Goal: Ask a question

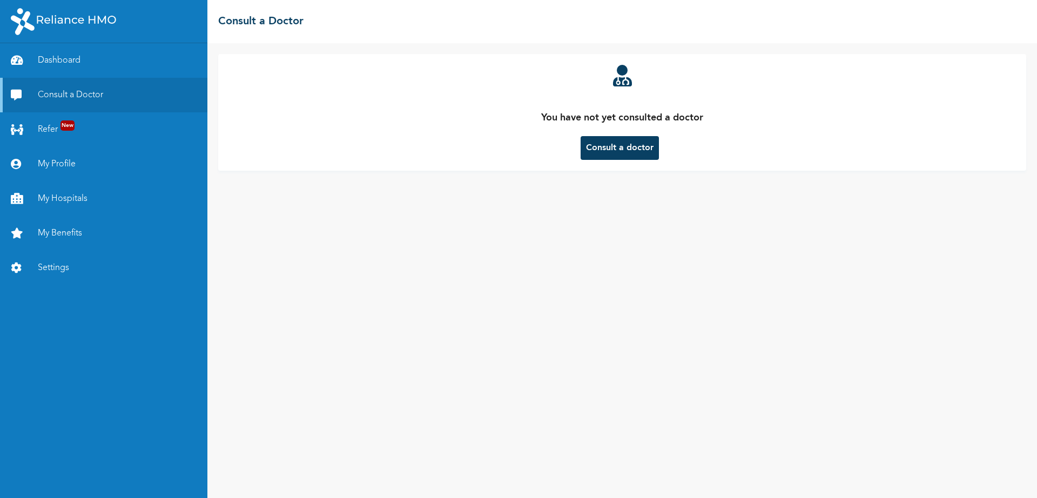
click at [596, 156] on button "Consult a doctor" at bounding box center [620, 148] width 78 height 24
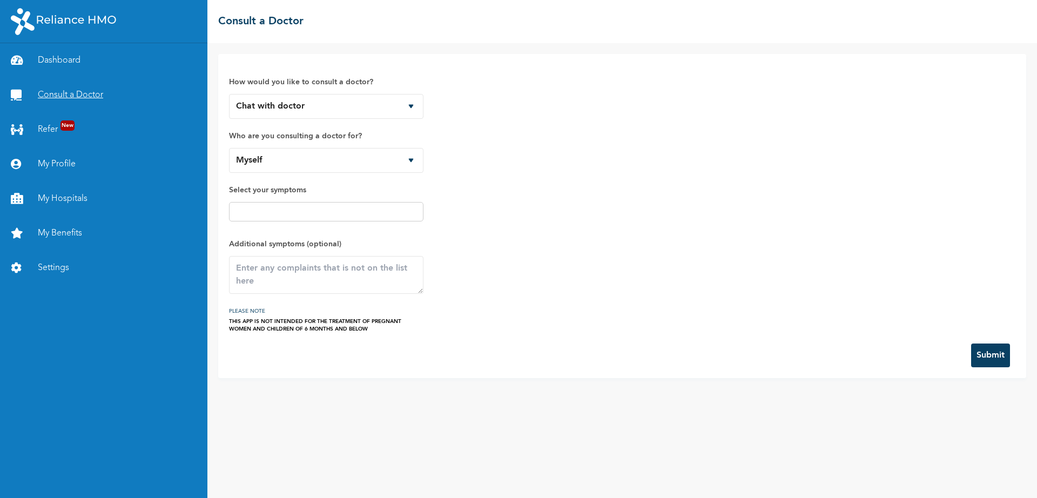
click at [87, 98] on link "Consult a Doctor" at bounding box center [103, 95] width 207 height 35
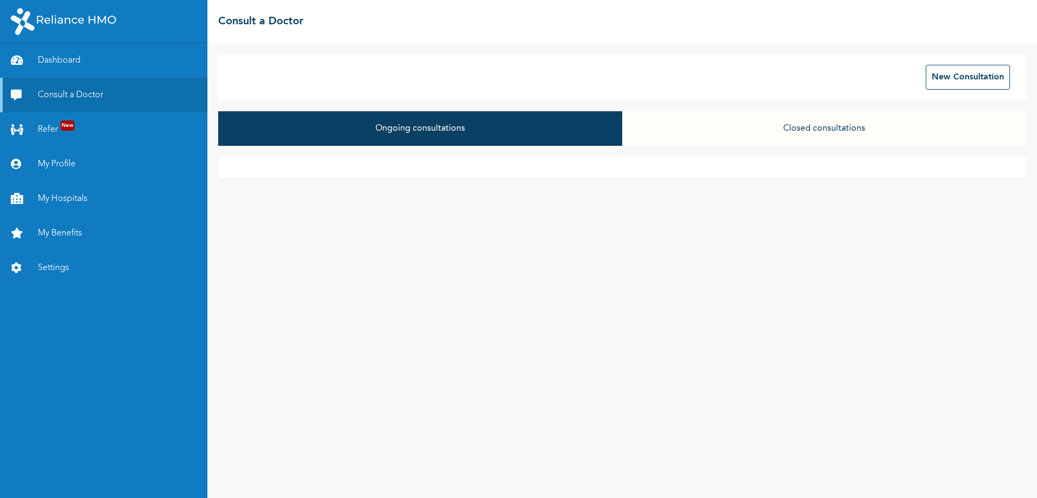
click at [518, 124] on button "Ongoing consultations" at bounding box center [420, 128] width 404 height 35
click at [802, 127] on button "Closed consultations" at bounding box center [824, 128] width 404 height 35
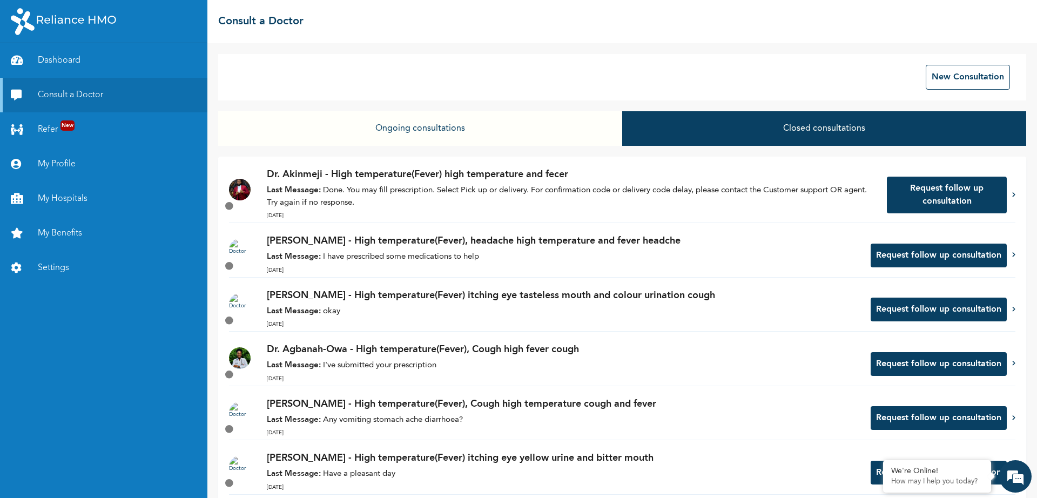
click at [921, 256] on button "Request follow up consultation" at bounding box center [939, 256] width 136 height 24
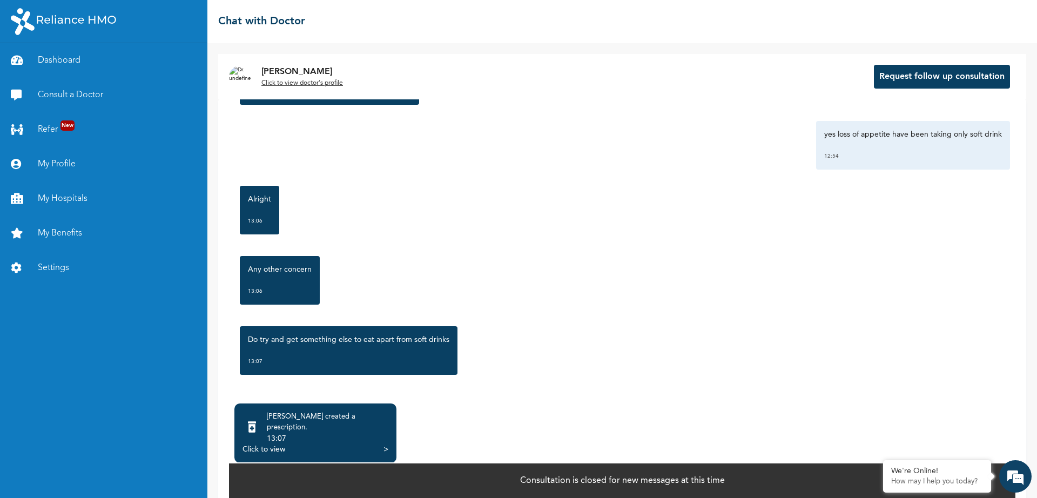
scroll to position [1374, 0]
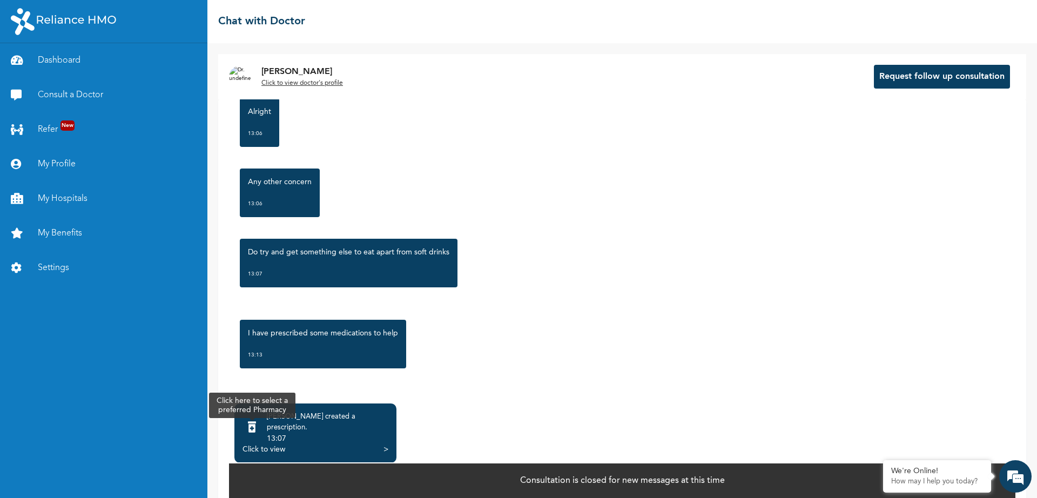
click at [256, 425] on icon at bounding box center [252, 427] width 8 height 11
click at [266, 444] on div "Click to view" at bounding box center [264, 449] width 43 height 11
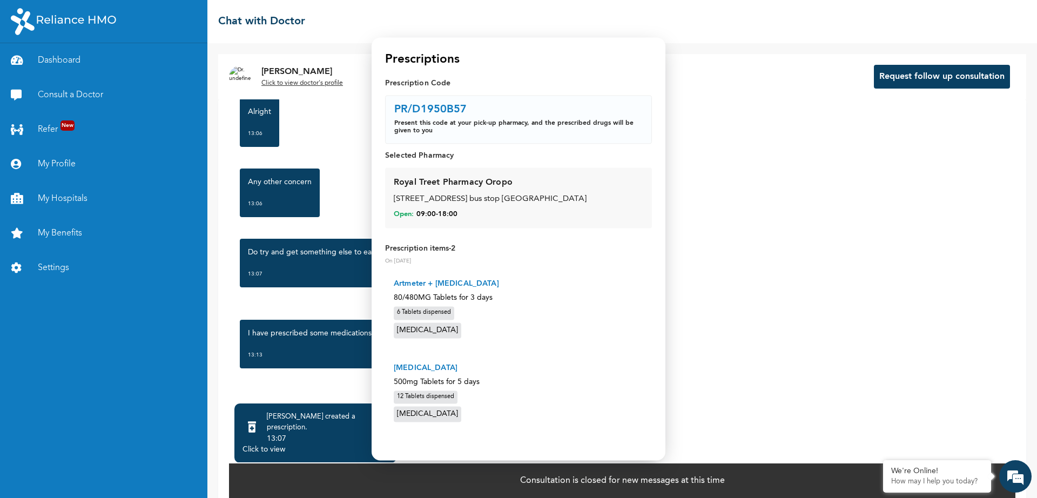
scroll to position [0, 0]
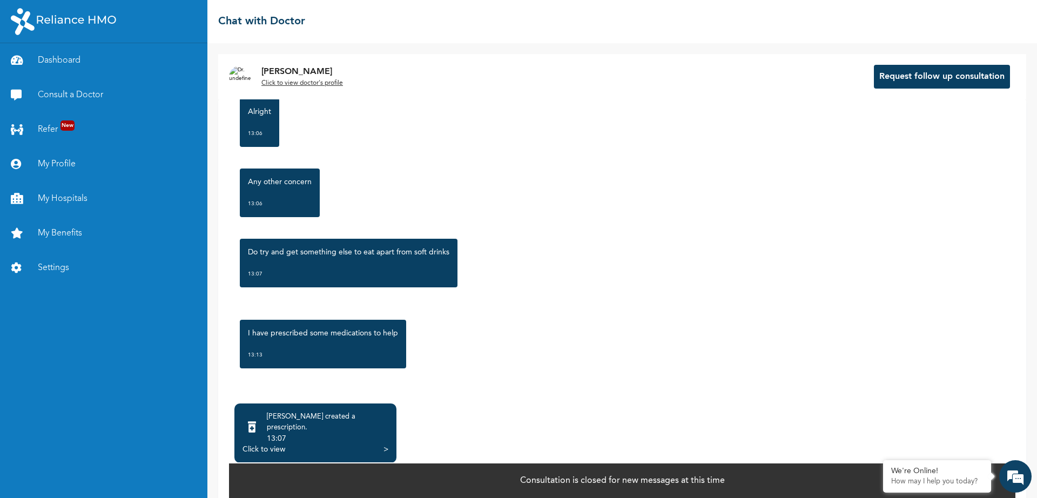
click at [1017, 480] on em at bounding box center [1015, 476] width 29 height 29
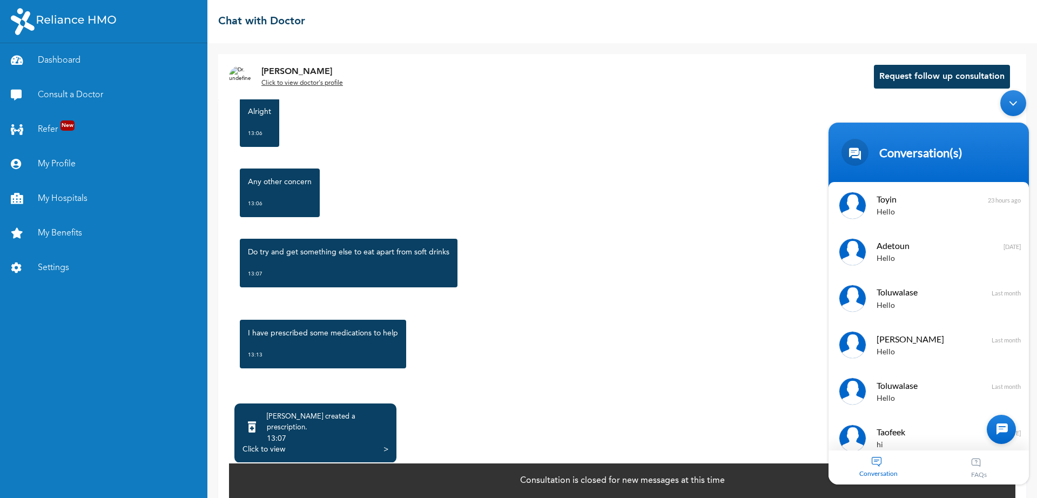
click at [996, 433] on div at bounding box center [1001, 429] width 29 height 29
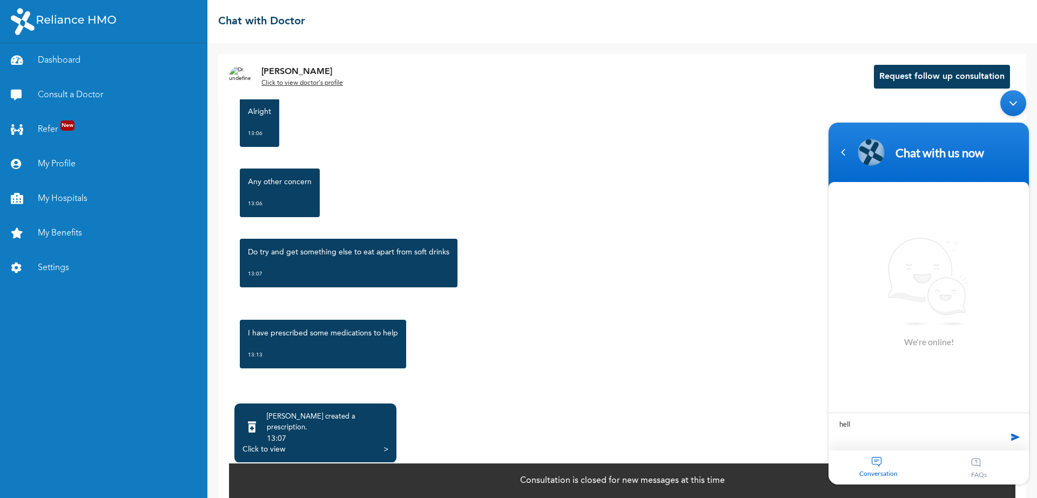
type textarea "hello"
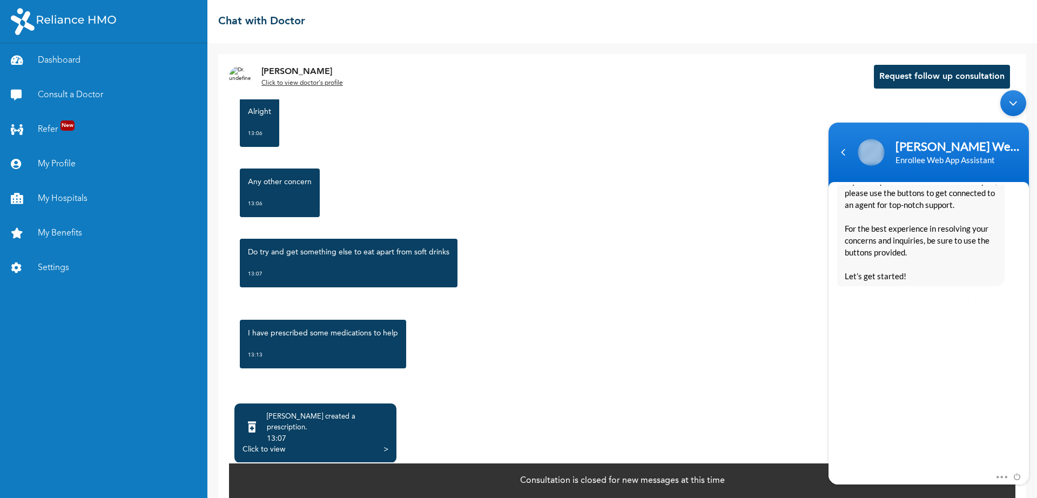
scroll to position [197, 0]
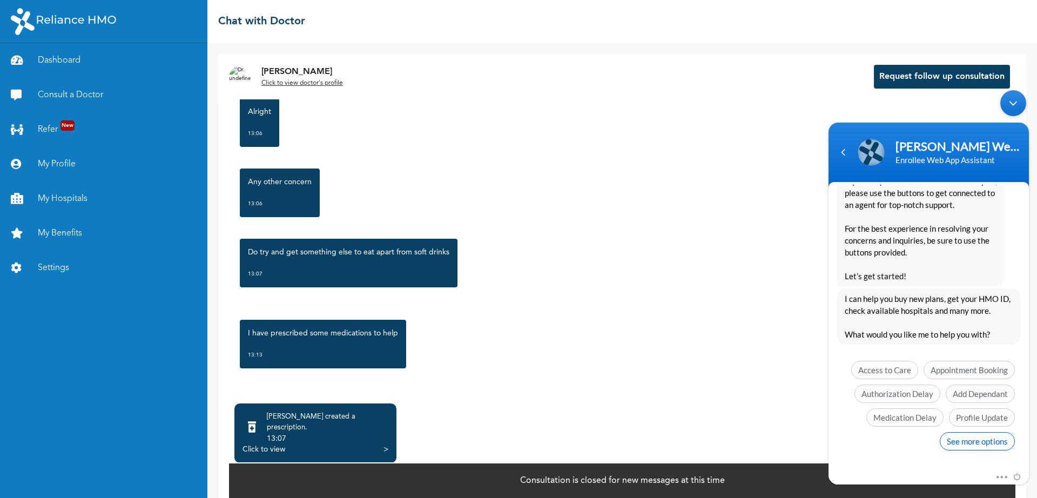
click at [978, 440] on span "See more options" at bounding box center [977, 441] width 75 height 18
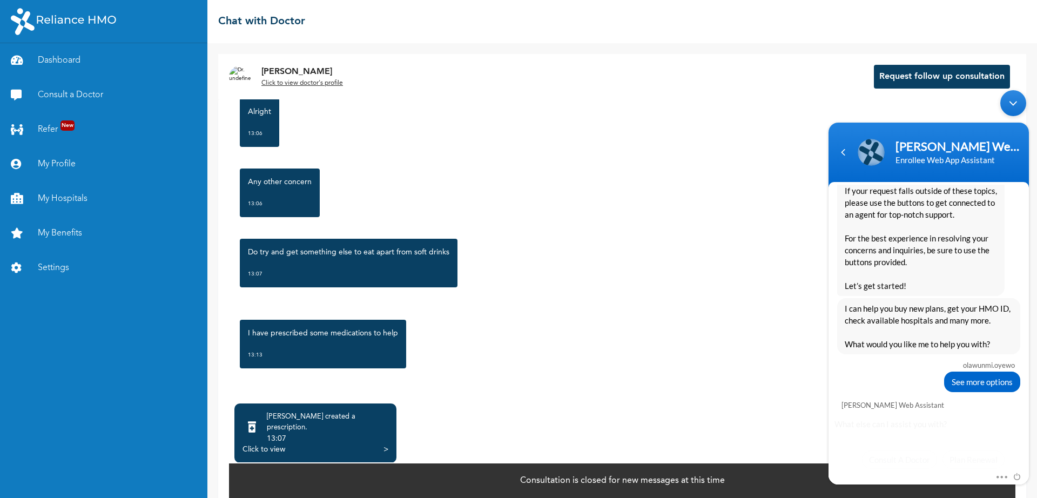
scroll to position [277, 0]
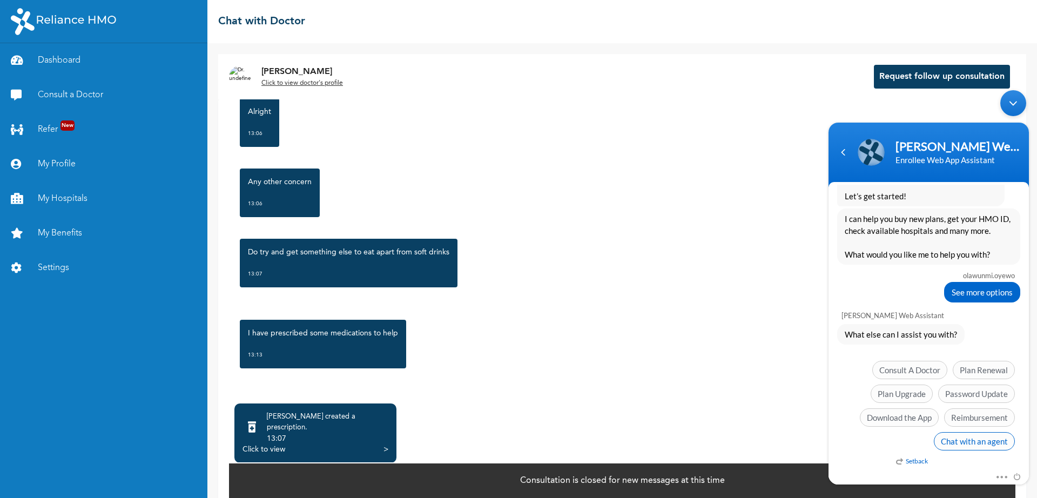
click at [972, 447] on span "Chat with an agent" at bounding box center [974, 441] width 81 height 18
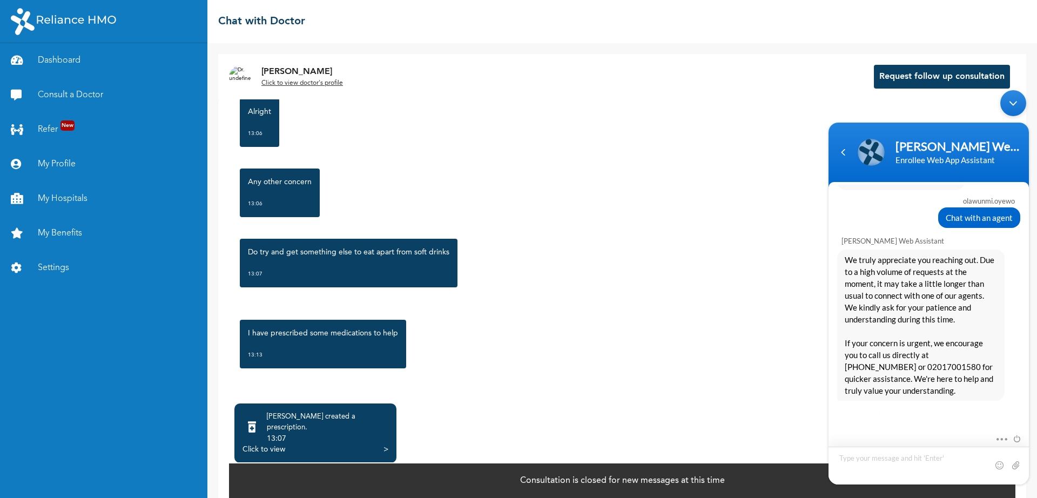
scroll to position [489, 0]
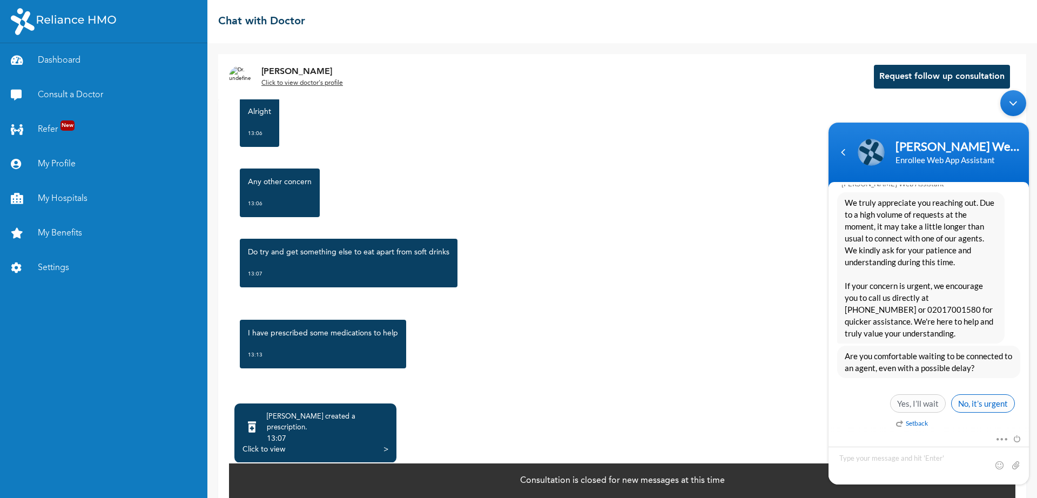
click at [970, 403] on span "No, it’s urgent" at bounding box center [984, 403] width 64 height 18
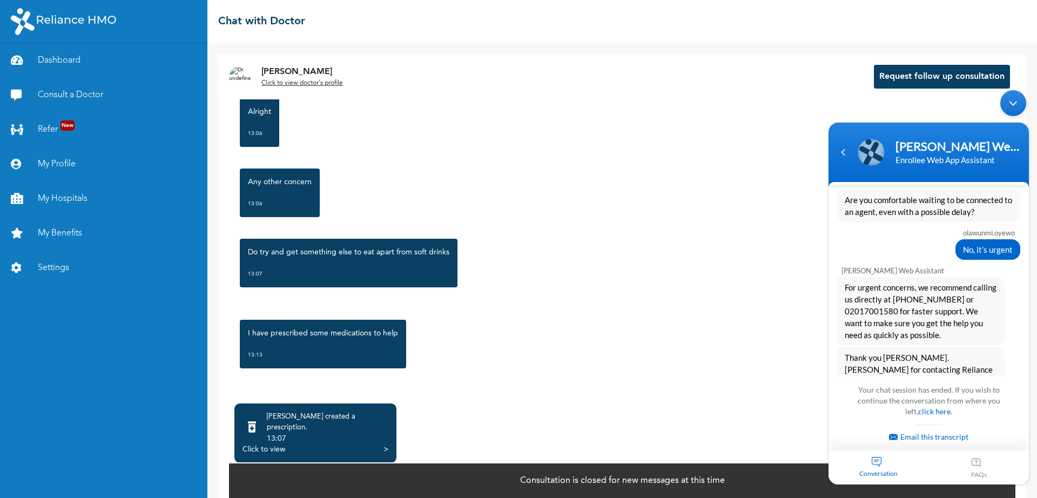
scroll to position [785, 0]
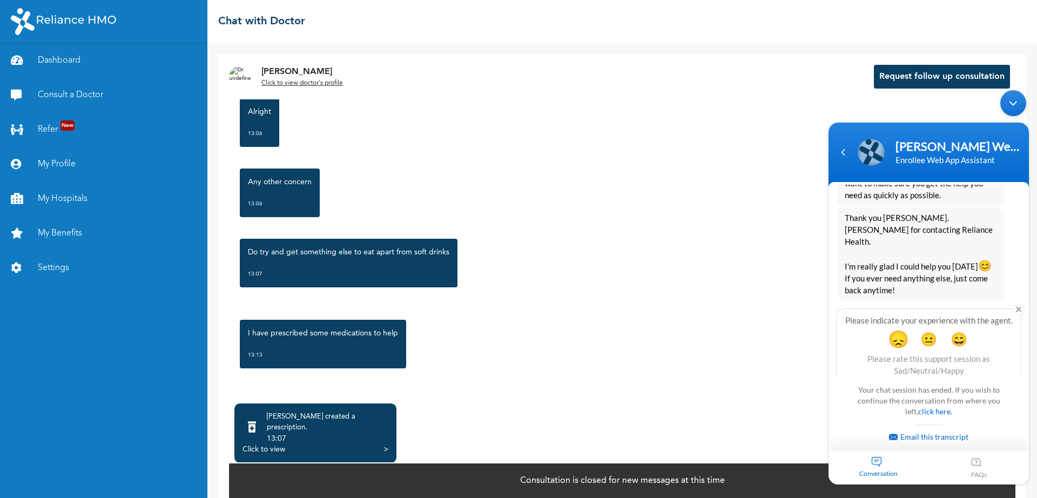
click at [888, 329] on span "😞" at bounding box center [898, 339] width 21 height 21
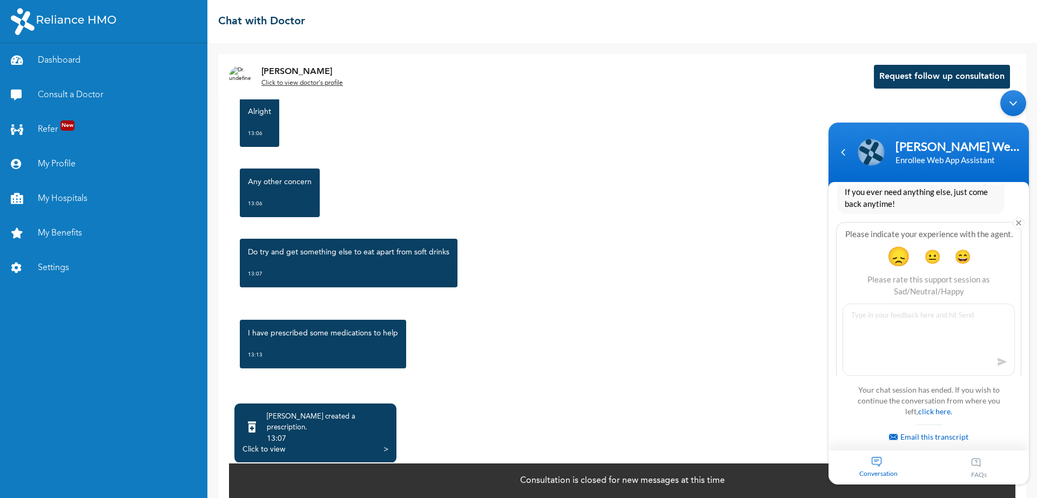
click at [874, 467] on div "Conversation" at bounding box center [879, 468] width 101 height 34
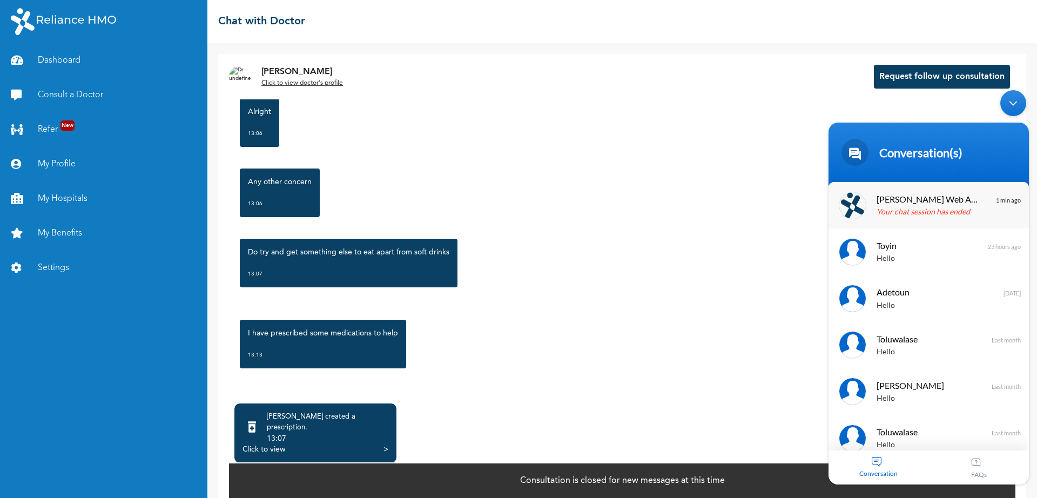
click at [928, 204] on span "[PERSON_NAME] Web Assistant" at bounding box center [928, 199] width 102 height 15
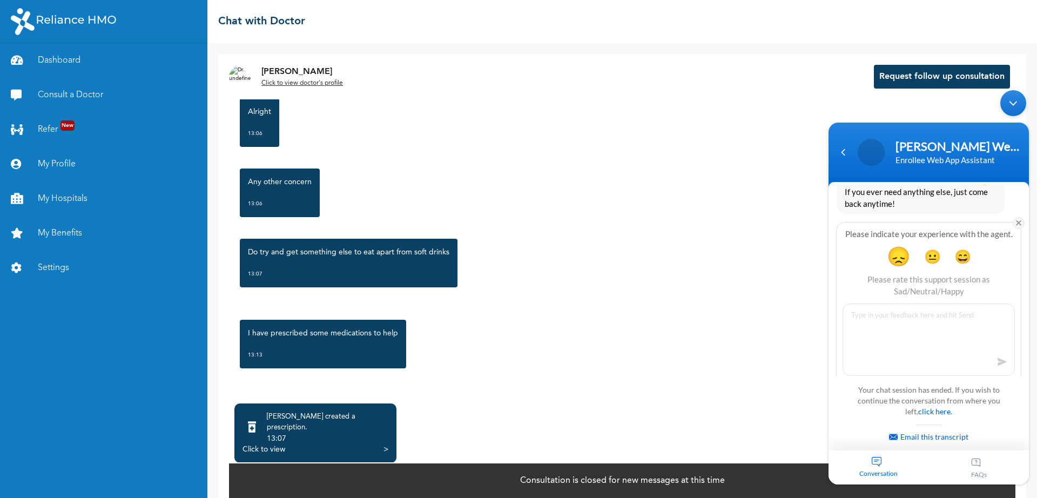
click at [1019, 217] on em at bounding box center [1019, 223] width 12 height 12
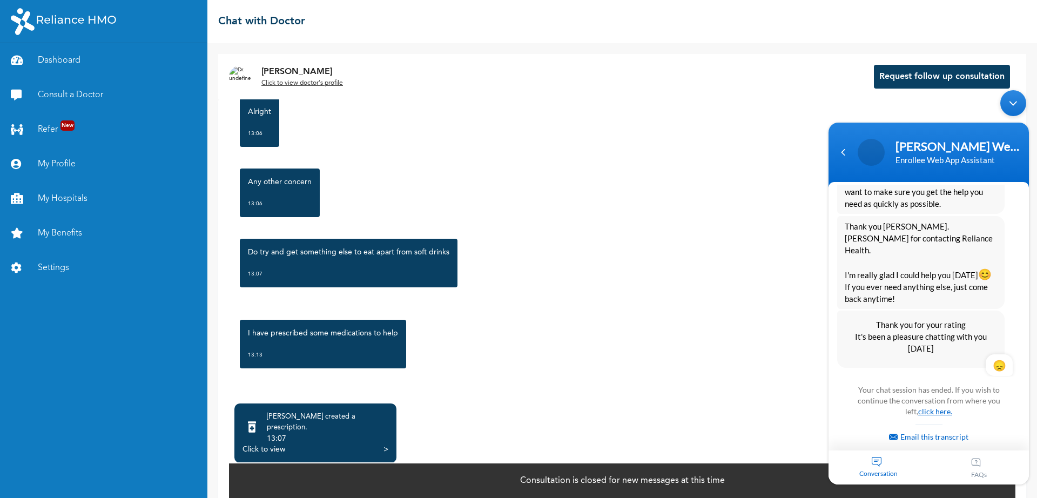
click at [933, 414] on link "click here." at bounding box center [936, 411] width 34 height 9
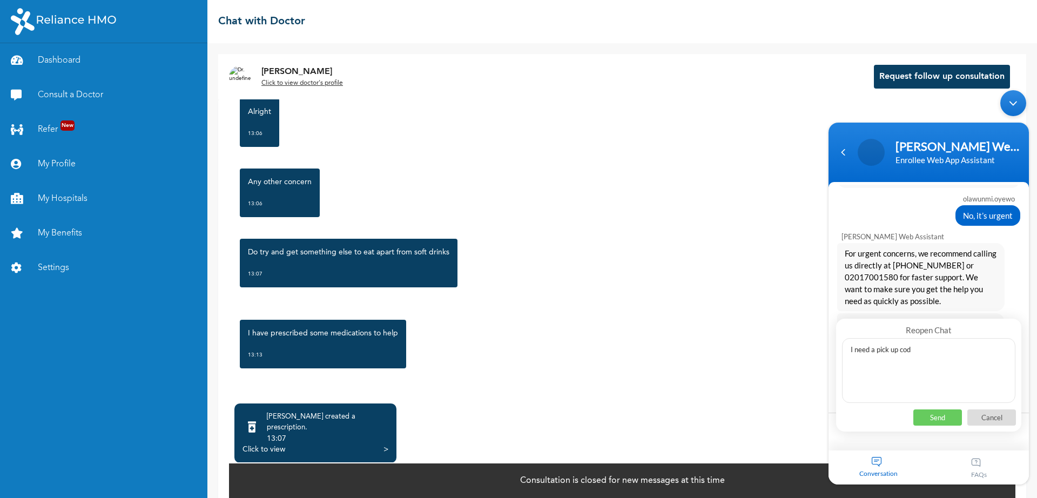
type textarea "I need a pick up code"
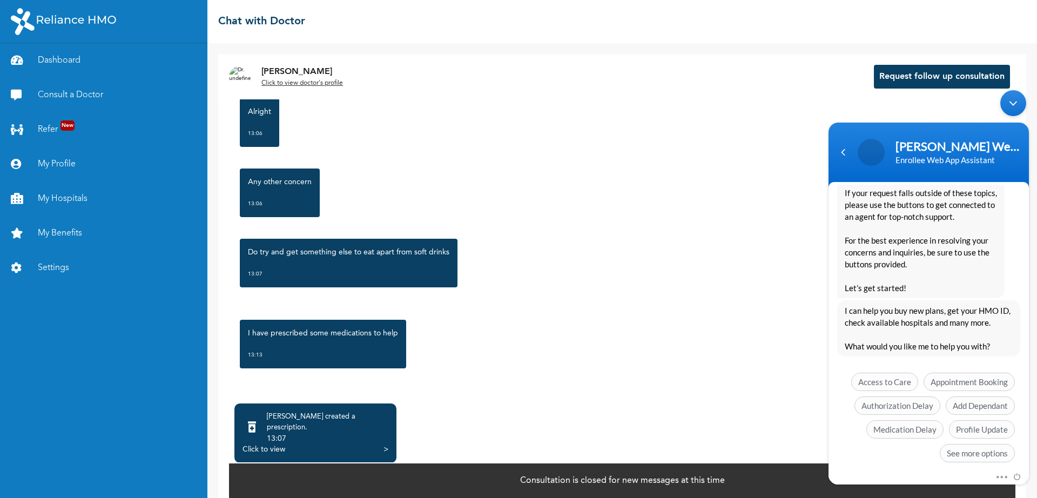
scroll to position [1155, 0]
click at [973, 444] on span "See more options" at bounding box center [977, 453] width 75 height 18
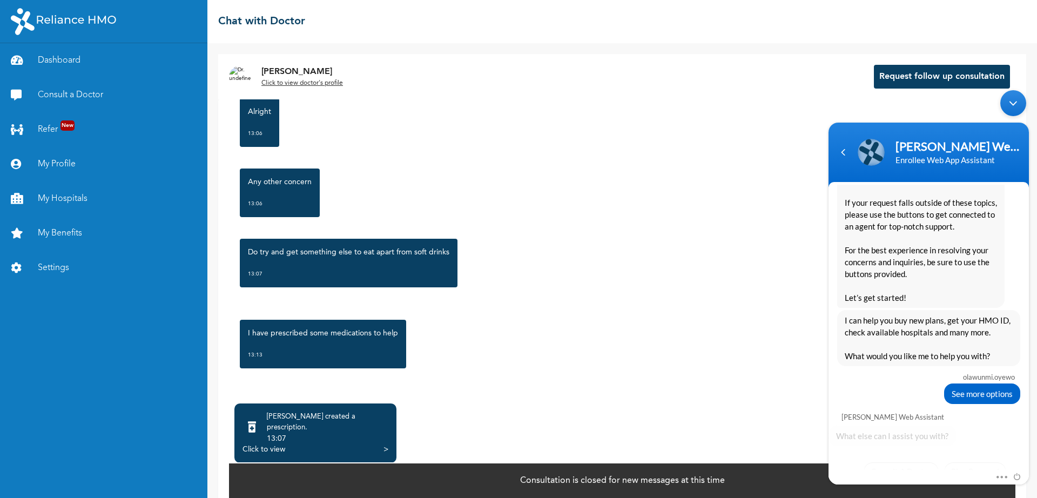
scroll to position [1235, 0]
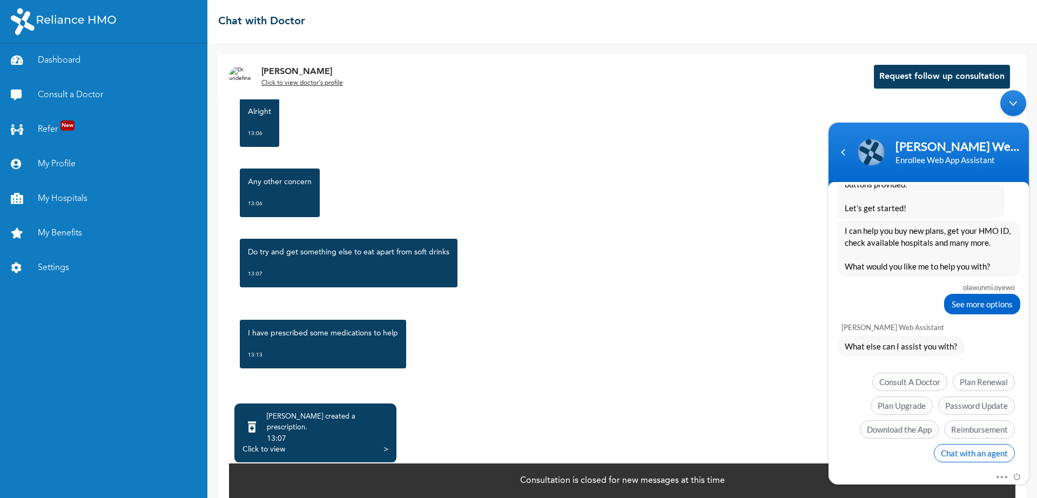
click at [955, 444] on span "Chat with an agent" at bounding box center [974, 453] width 81 height 18
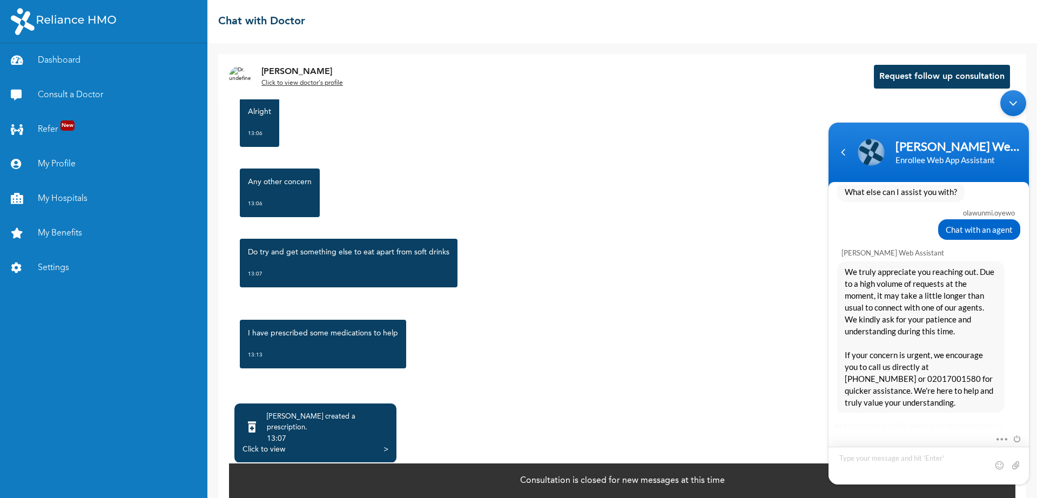
scroll to position [1447, 0]
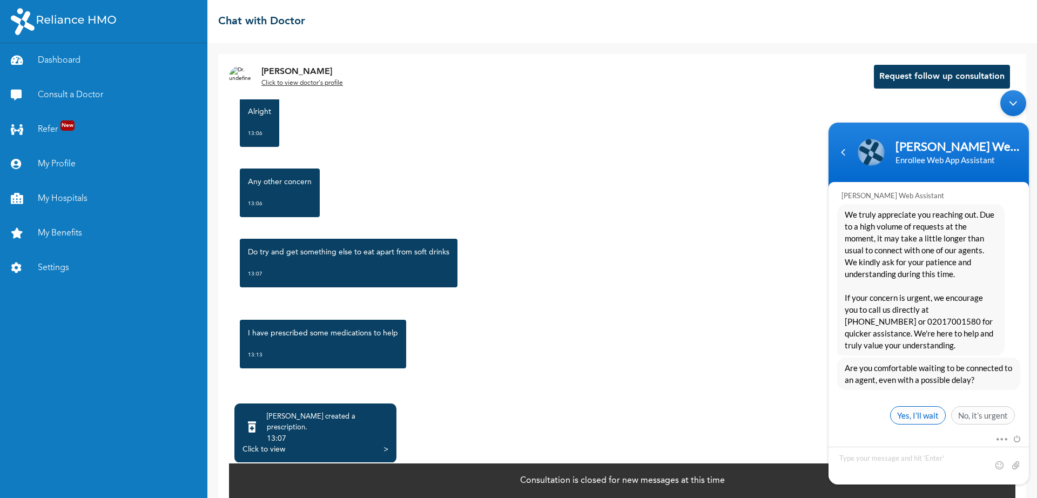
click at [901, 406] on span "Yes, I’ll wait" at bounding box center [919, 415] width 56 height 18
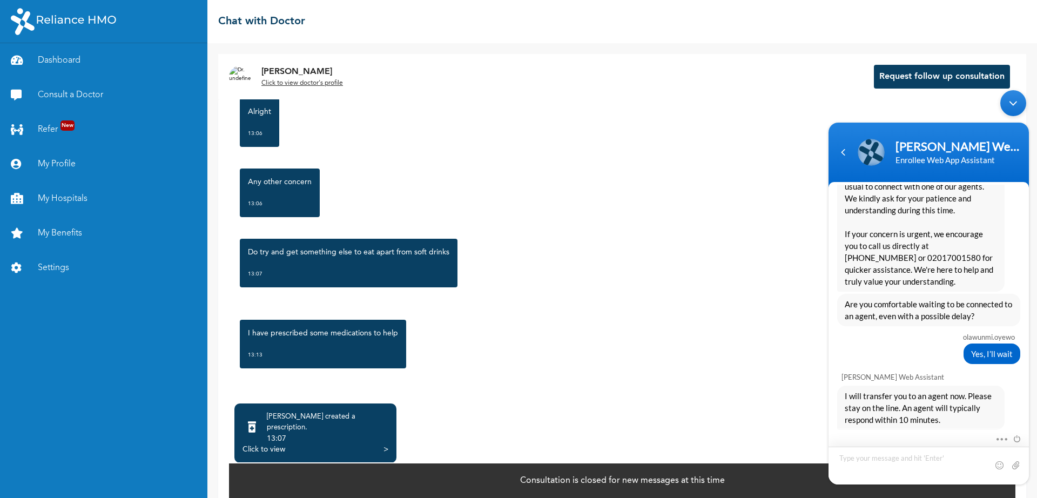
scroll to position [1545, 0]
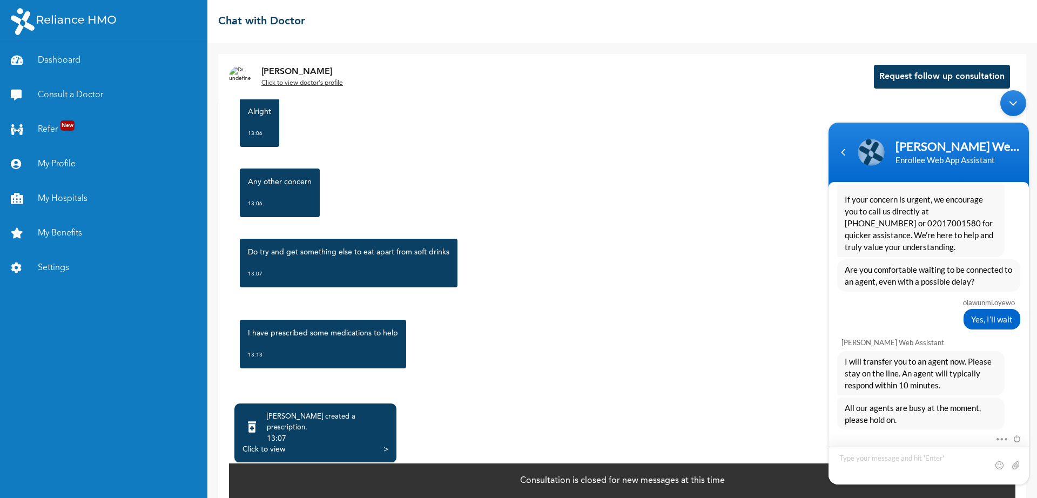
click at [860, 457] on textarea "Type your message and hit 'Enter'" at bounding box center [929, 466] width 200 height 38
type textarea "okay"
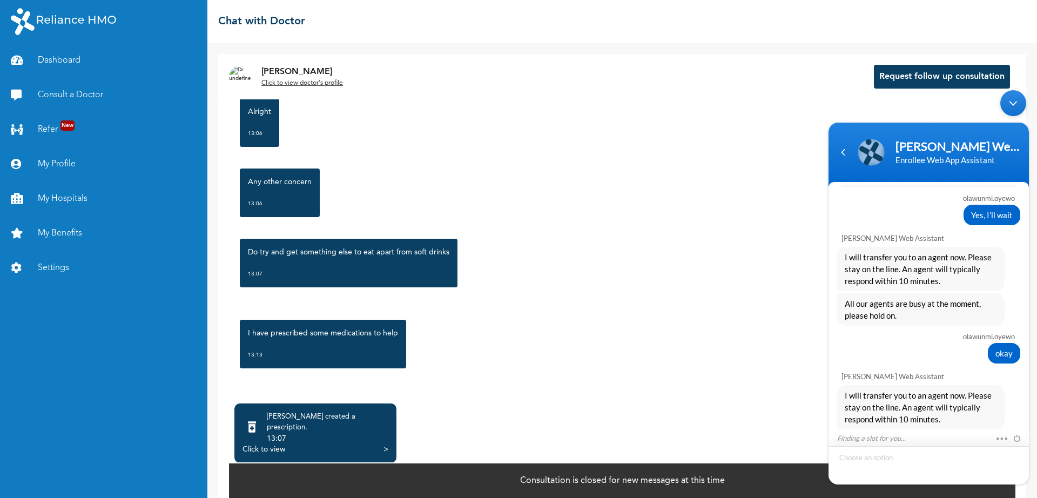
scroll to position [1684, 0]
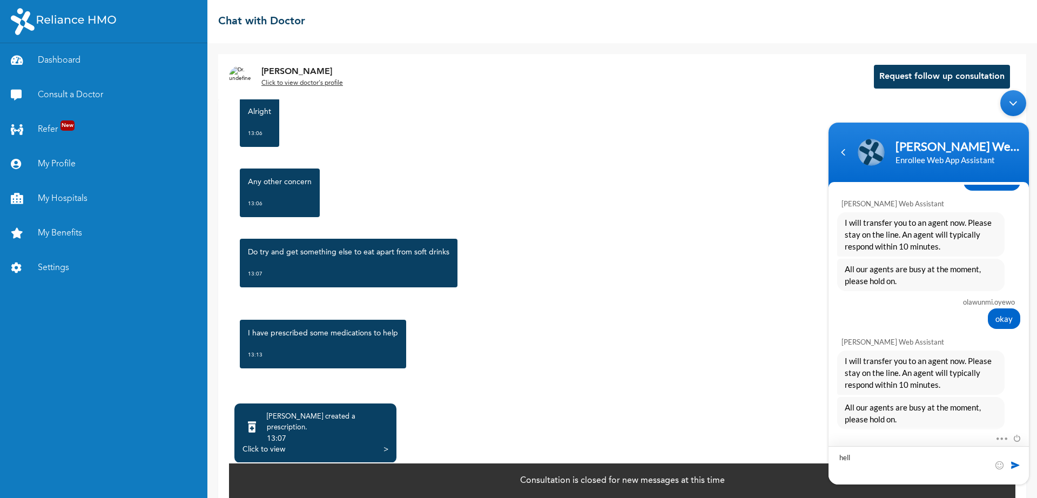
type textarea "hello"
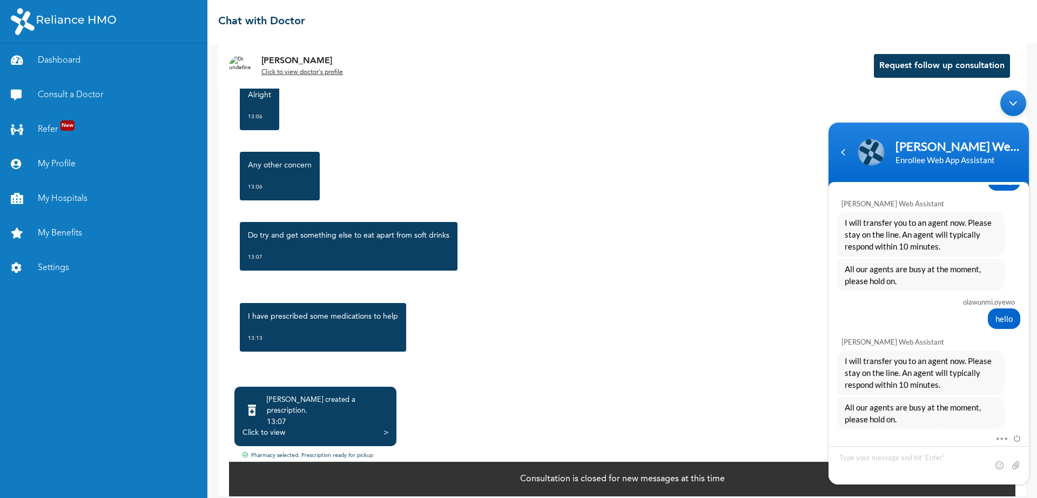
click at [262, 427] on div "Click to view" at bounding box center [264, 432] width 43 height 11
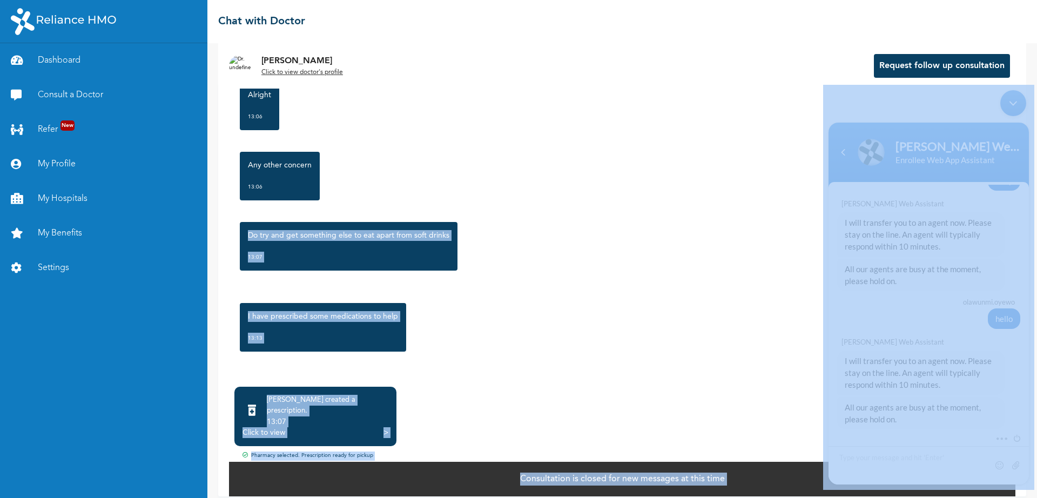
drag, startPoint x: 1030, startPoint y: 291, endPoint x: 1035, endPoint y: 200, distance: 90.9
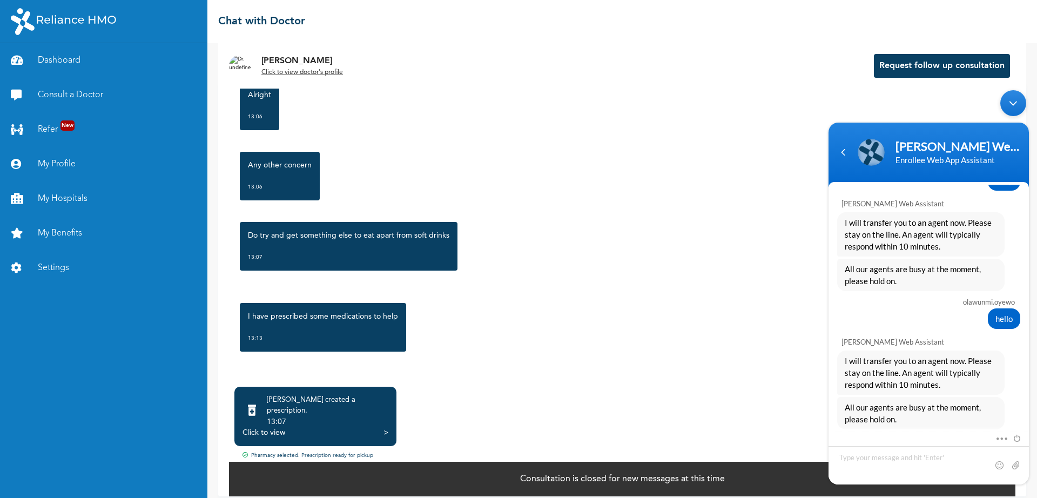
click at [677, 3] on div "☰ Chat with Doctor" at bounding box center [622, 21] width 830 height 43
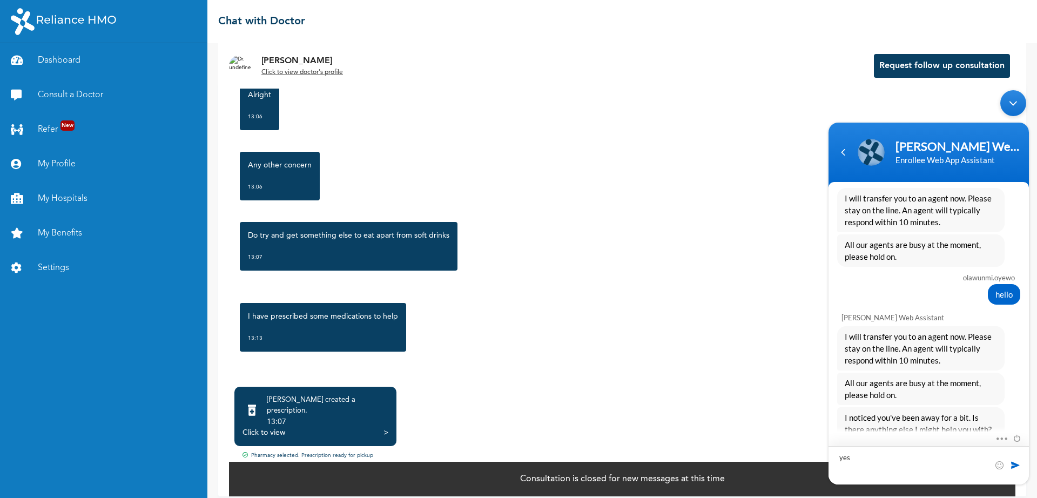
type textarea "yes"
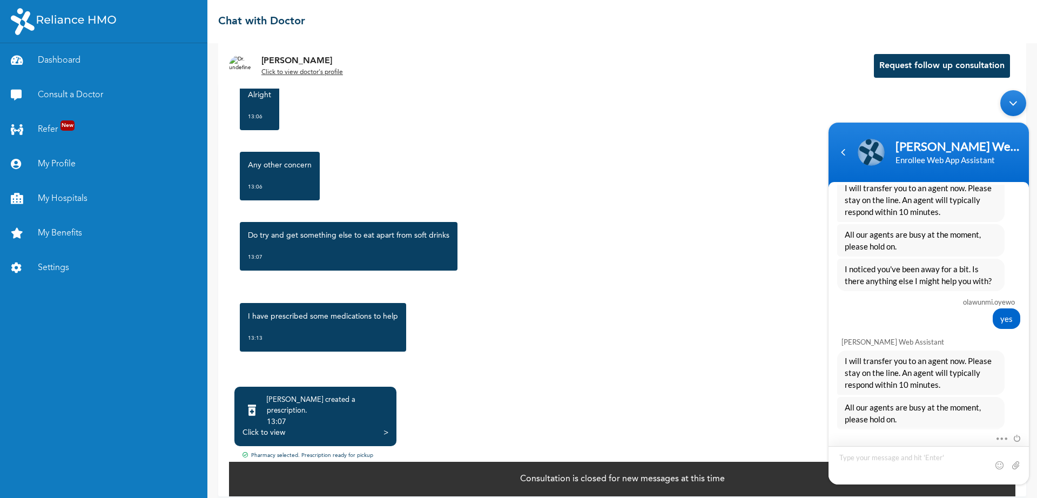
scroll to position [2019, 0]
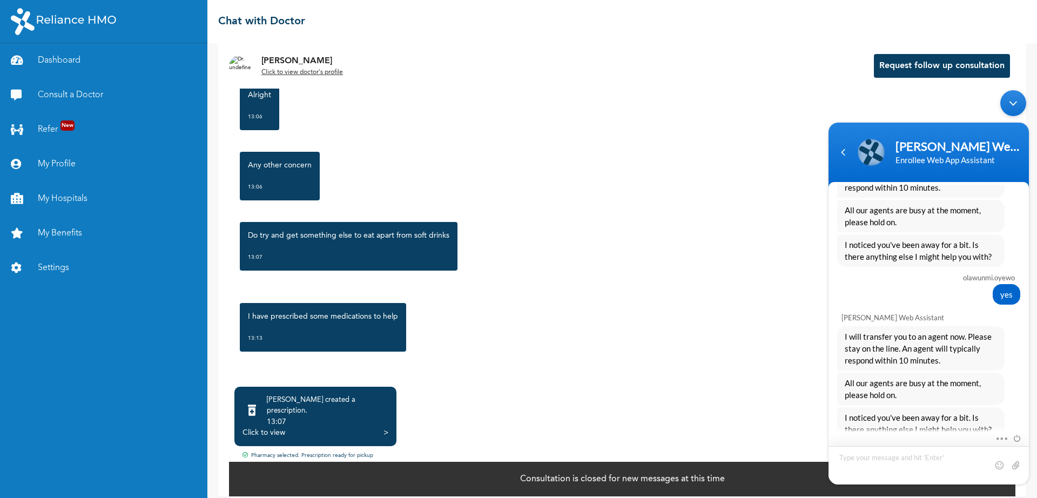
click at [858, 456] on textarea "Type your message and hit 'Enter'" at bounding box center [929, 465] width 200 height 38
drag, startPoint x: 1030, startPoint y: 409, endPoint x: 1022, endPoint y: 450, distance: 41.8
click at [1022, 450] on body "[PERSON_NAME] Web Assistant Enrollee Web App Assistant olawunmi.oyewo hello [PE…" at bounding box center [928, 287] width 211 height 405
click at [908, 455] on textarea "Type your message and hit 'Enter'" at bounding box center [929, 465] width 200 height 38
type textarea "hello"
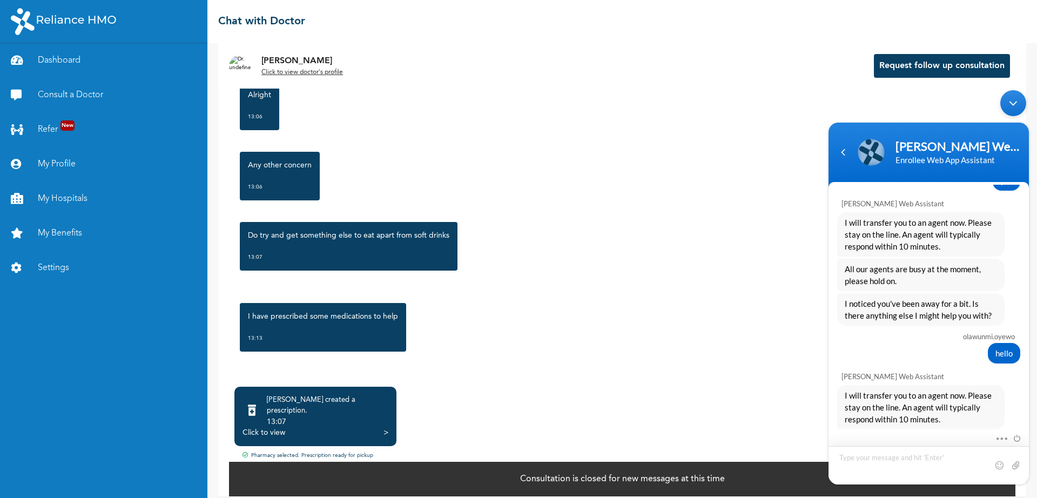
scroll to position [2168, 0]
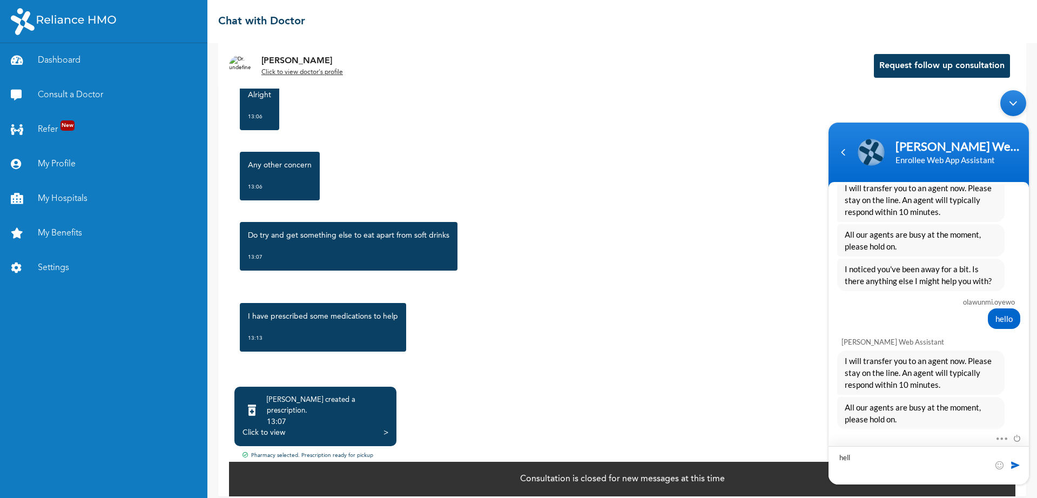
type textarea "hello"
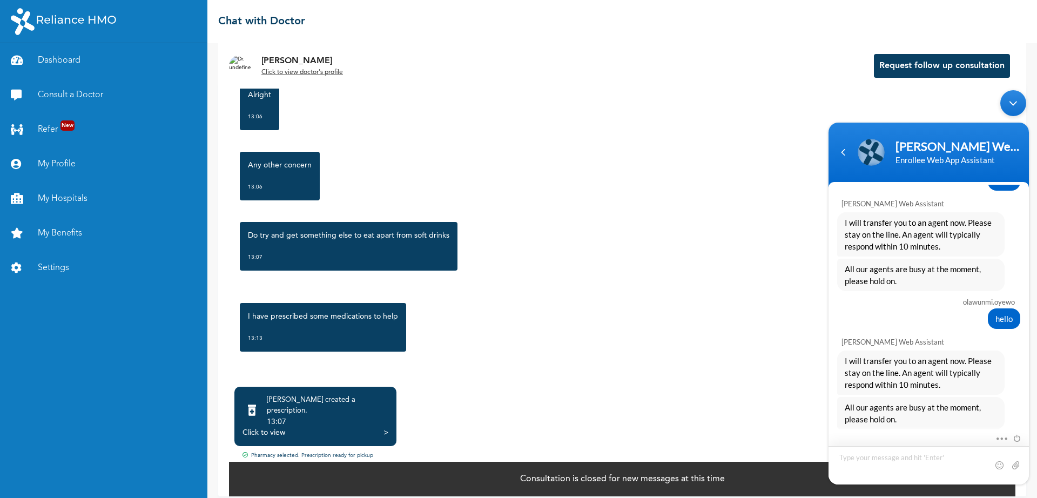
scroll to position [2331, 0]
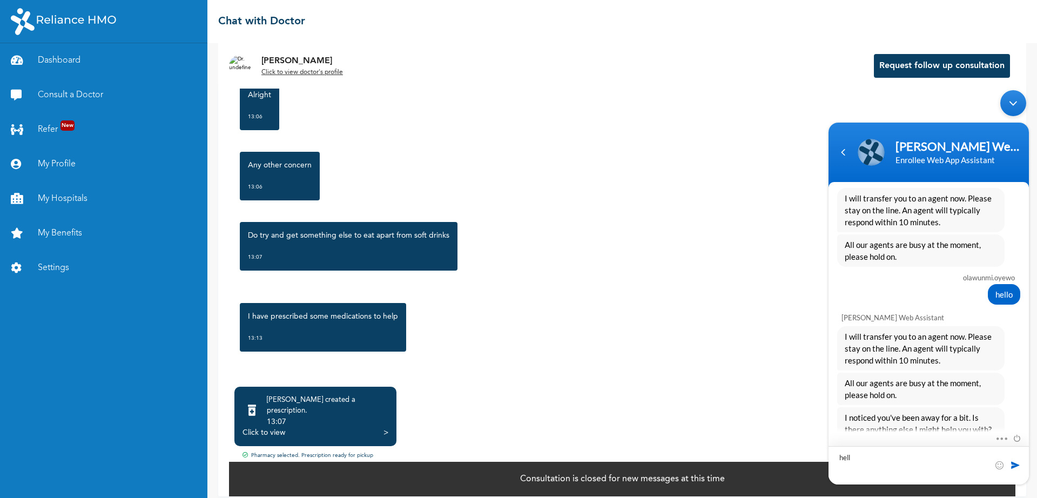
type textarea "hello"
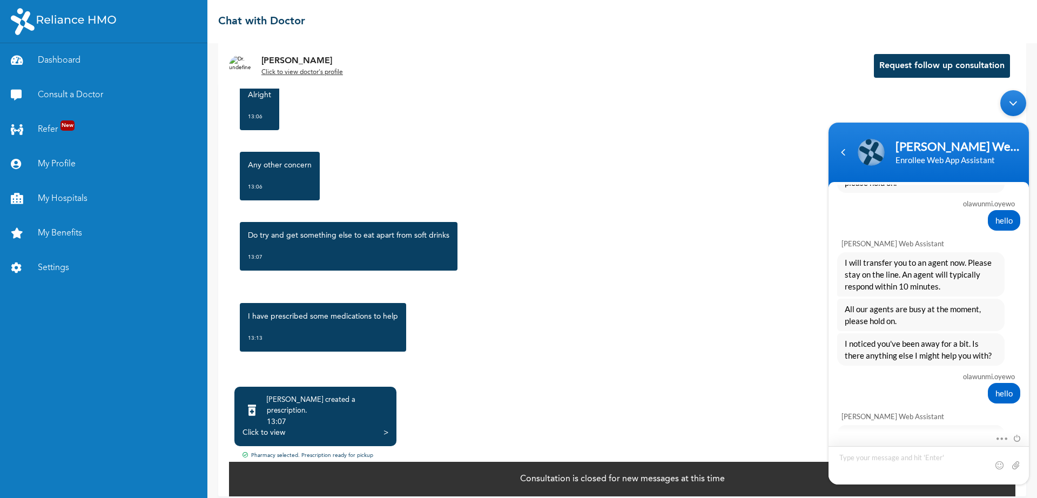
scroll to position [2479, 0]
